Goal: Task Accomplishment & Management: Complete application form

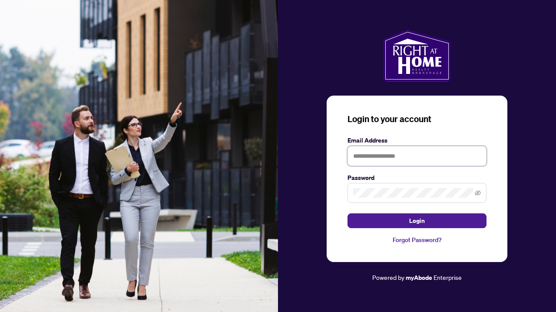
type input "**********"
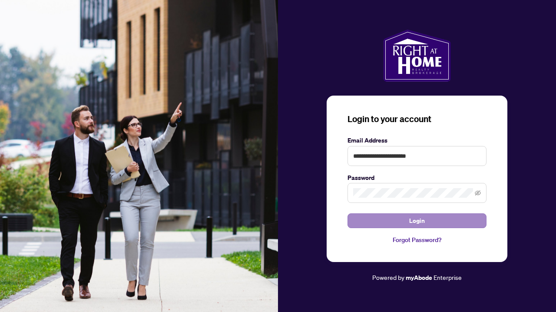
click at [390, 223] on button "Login" at bounding box center [416, 220] width 139 height 15
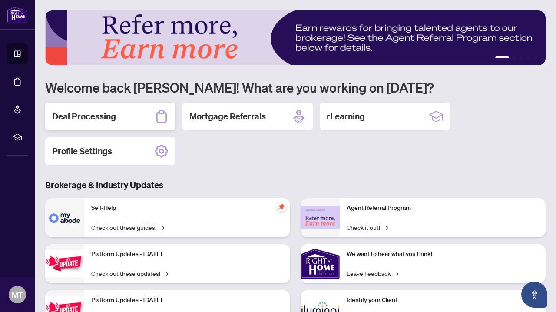
click at [105, 123] on div "Deal Processing" at bounding box center [110, 116] width 130 height 28
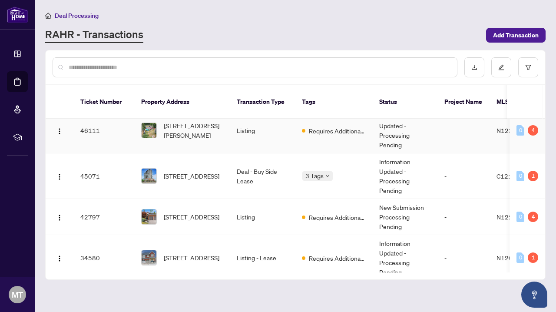
scroll to position [92, 0]
click at [58, 174] on img "button" at bounding box center [59, 177] width 7 height 7
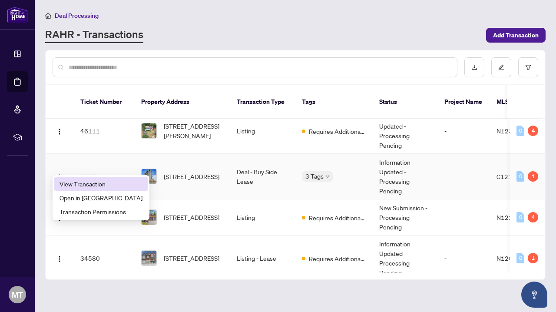
click at [72, 184] on span "View Transaction" at bounding box center [100, 184] width 83 height 10
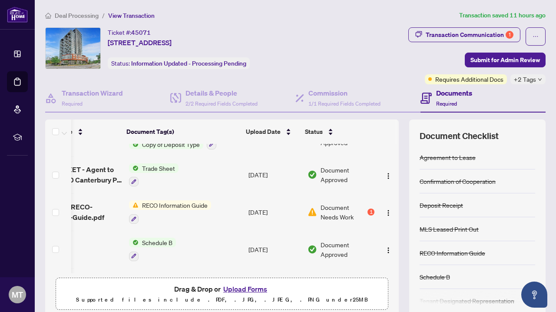
scroll to position [64, 44]
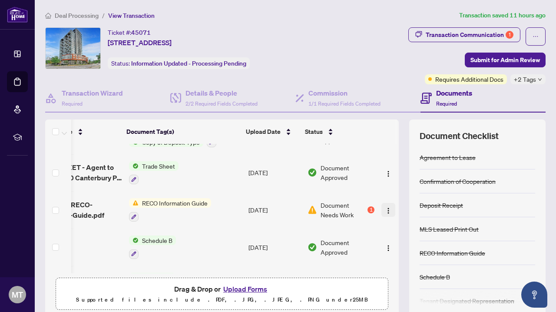
click at [385, 207] on img "button" at bounding box center [388, 210] width 7 height 7
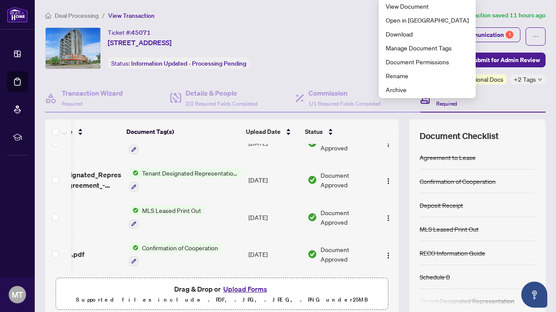
scroll to position [284, 44]
click at [245, 290] on button "Upload Forms" at bounding box center [245, 288] width 49 height 11
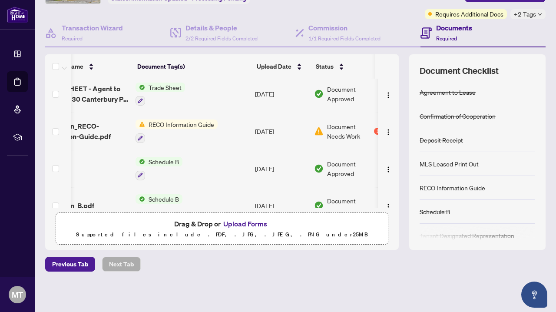
scroll to position [111, 35]
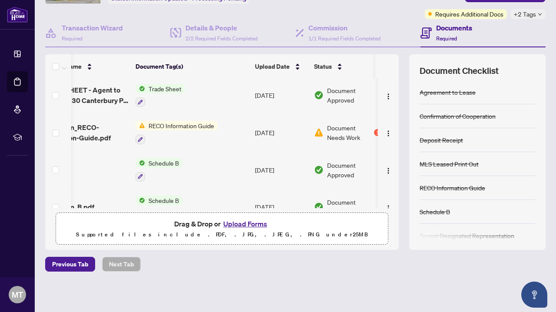
click at [155, 126] on span "RECO Information Guide" at bounding box center [181, 126] width 72 height 10
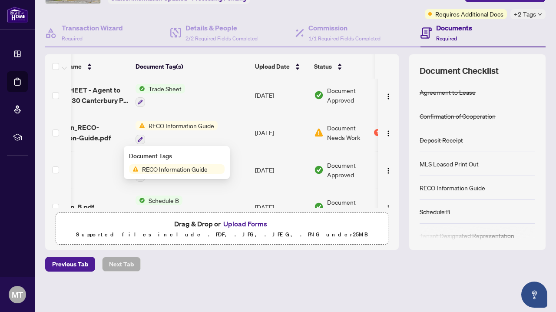
click at [202, 95] on td "Trade Sheet" at bounding box center [191, 95] width 119 height 37
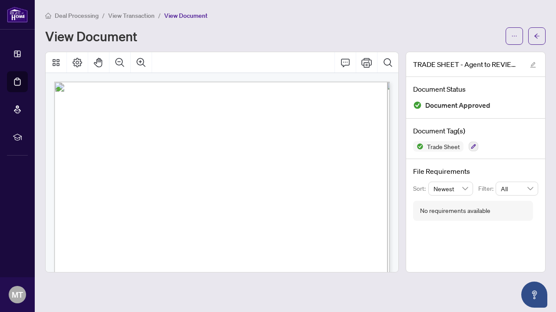
click at [133, 16] on span "View Transaction" at bounding box center [131, 16] width 46 height 8
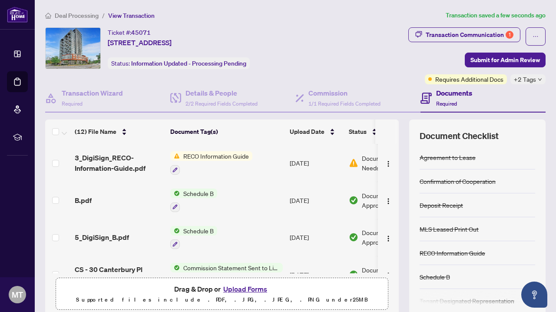
scroll to position [0, 0]
click at [175, 168] on icon "button" at bounding box center [174, 168] width 5 height 5
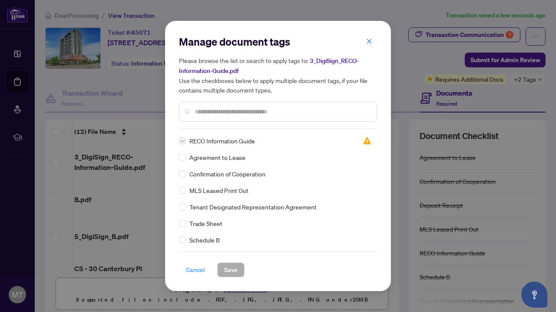
click at [191, 269] on span "Cancel" at bounding box center [195, 270] width 19 height 14
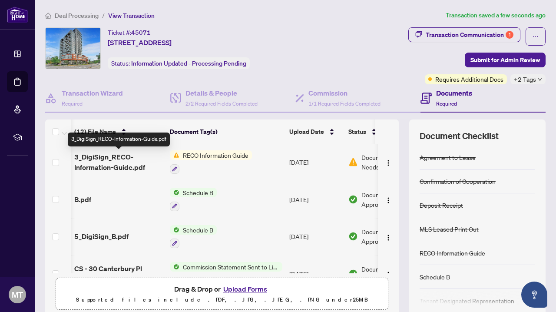
scroll to position [0, 0]
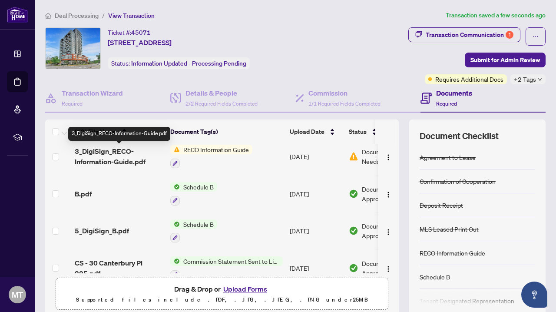
click at [97, 155] on span "3_DigiSign_RECO-Information-Guide.pdf" at bounding box center [119, 156] width 89 height 21
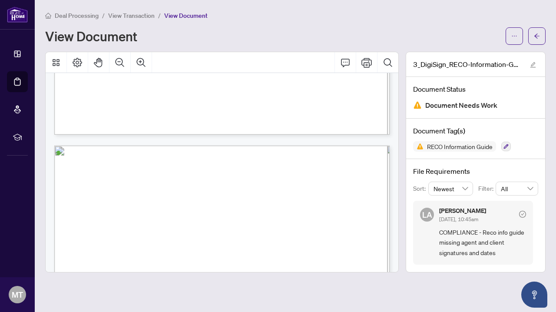
click at [132, 16] on span "View Transaction" at bounding box center [131, 16] width 46 height 8
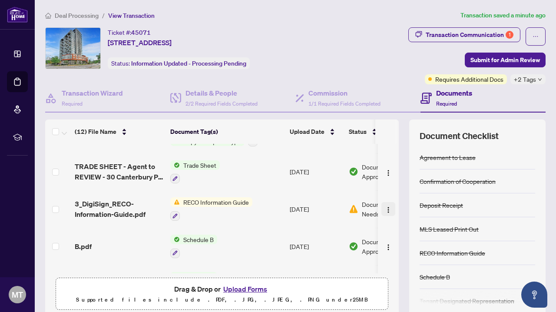
click at [386, 209] on img "button" at bounding box center [388, 209] width 7 height 7
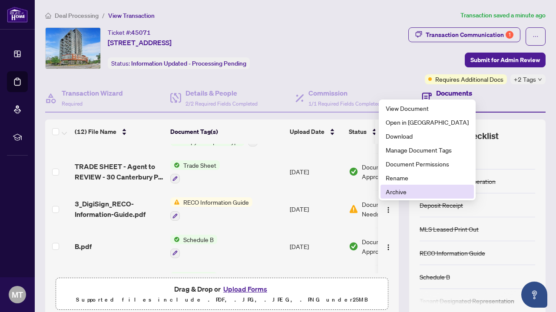
click at [396, 191] on span "Archive" at bounding box center [426, 192] width 83 height 10
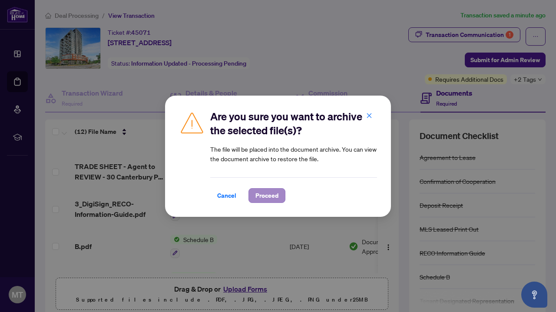
click at [270, 196] on span "Proceed" at bounding box center [266, 195] width 23 height 14
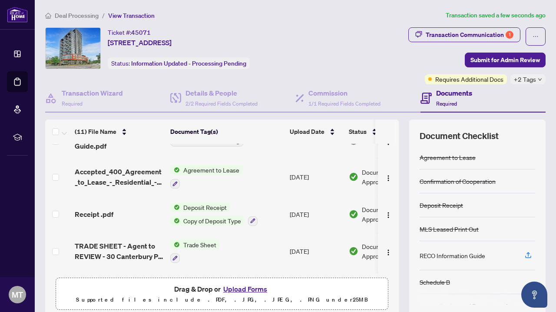
scroll to position [4, 0]
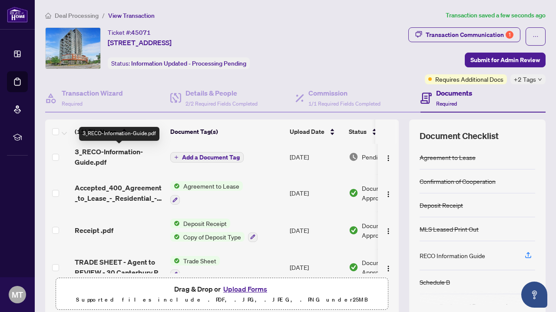
click at [111, 153] on span "3_RECO-Information-Guide.pdf" at bounding box center [119, 156] width 89 height 21
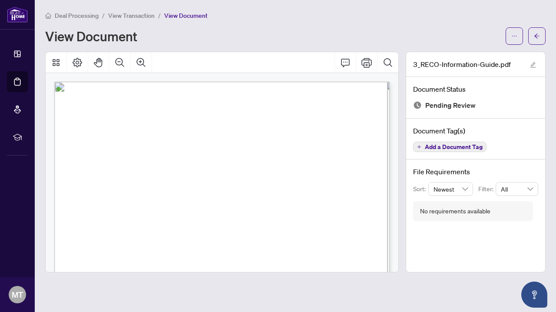
click at [122, 13] on span "View Transaction" at bounding box center [131, 16] width 46 height 8
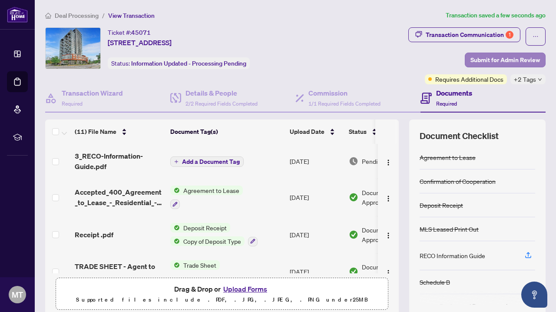
click at [488, 59] on span "Submit for Admin Review" at bounding box center [504, 60] width 69 height 14
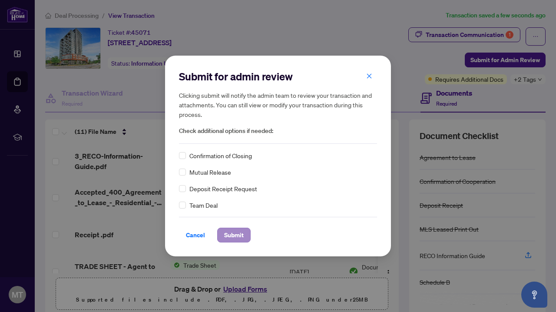
click at [235, 234] on span "Submit" at bounding box center [234, 235] width 20 height 14
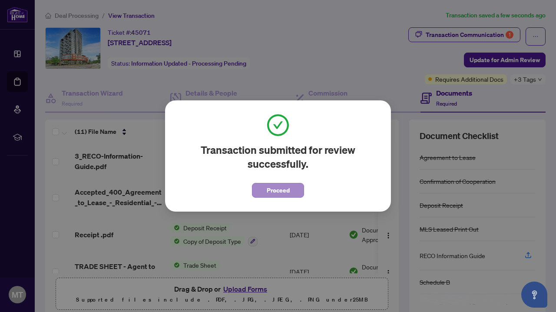
click at [274, 188] on span "Proceed" at bounding box center [278, 190] width 23 height 14
